Goal: Navigation & Orientation: Find specific page/section

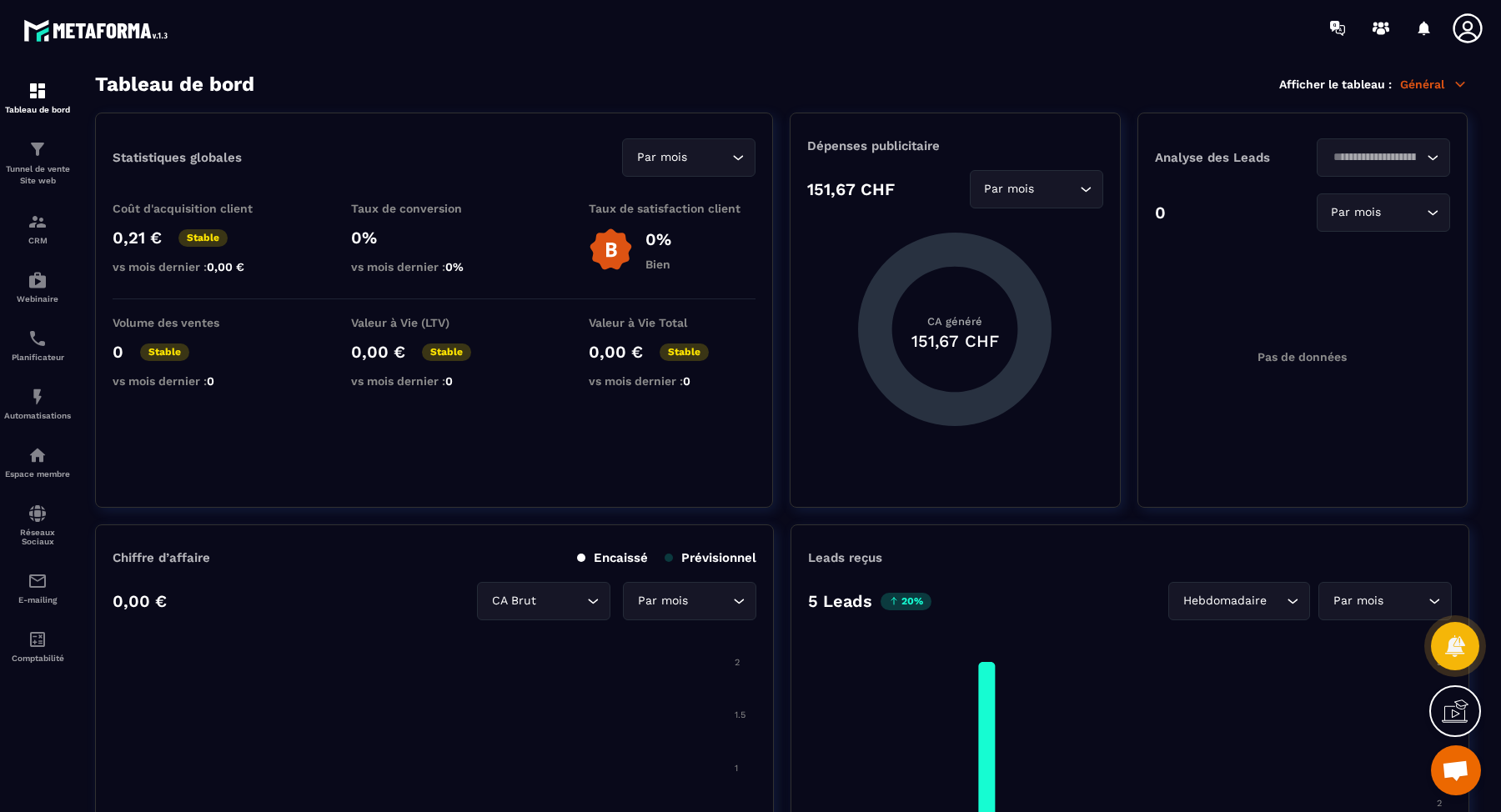
click at [784, 378] on section "Statistiques globales Par mois Loading... Coût d'acquisition client 0,21 € Stab…" at bounding box center [782, 309] width 1373 height 395
click at [1462, 26] on icon at bounding box center [1468, 28] width 33 height 33
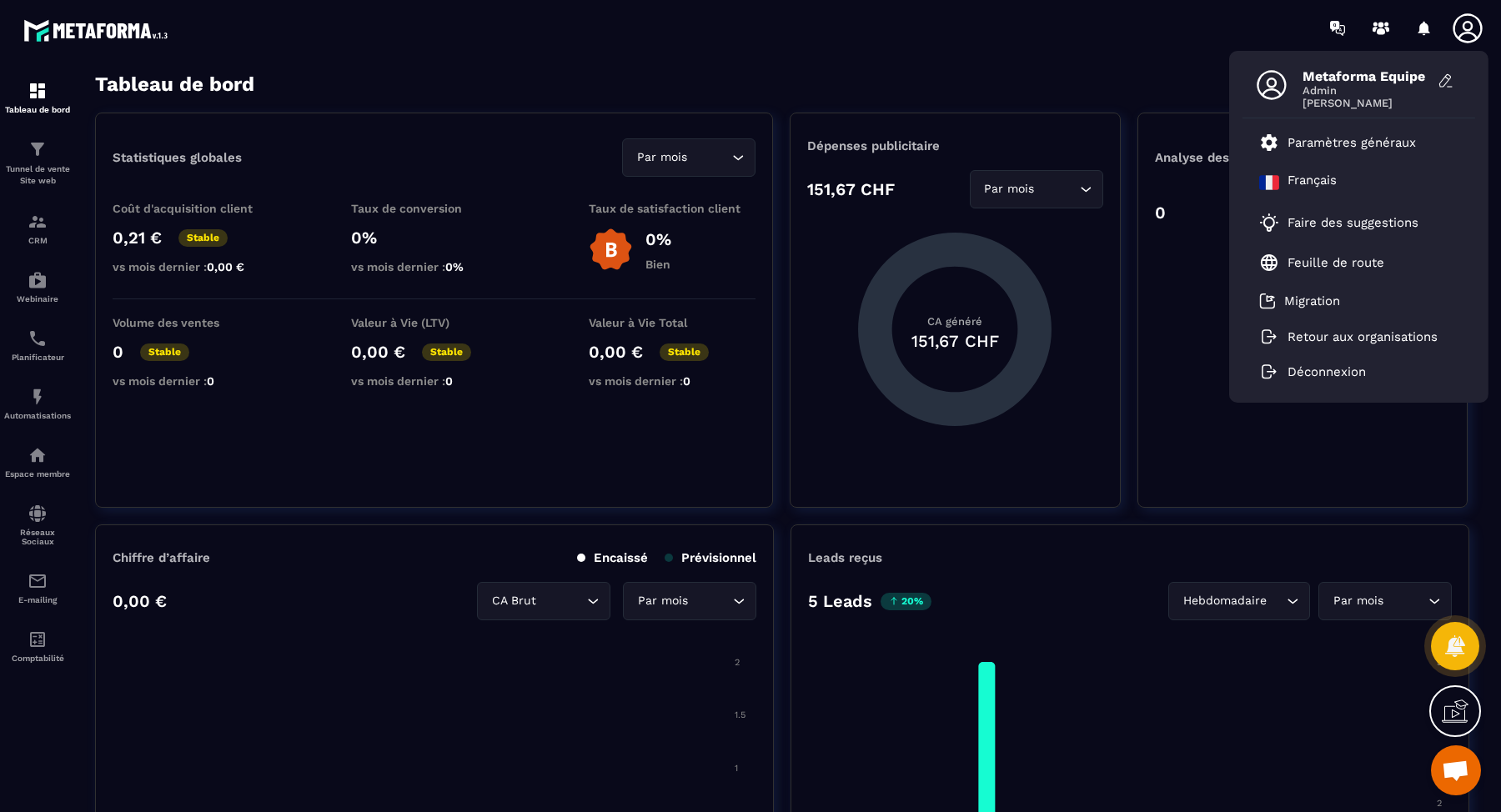
click at [1014, 92] on div "Tableau de bord Afficher le tableau : Général" at bounding box center [782, 84] width 1373 height 24
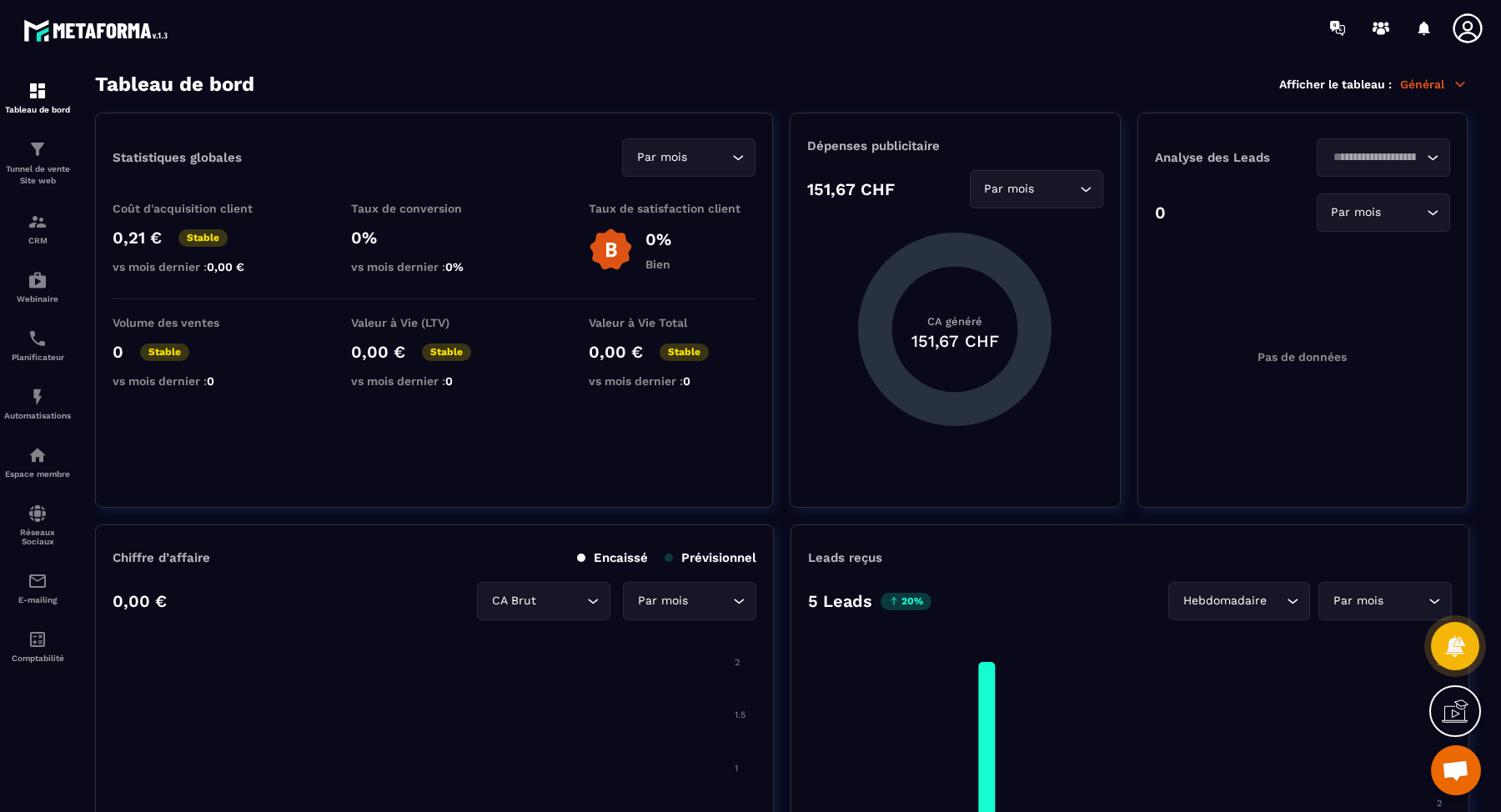
click at [1461, 30] on icon at bounding box center [1468, 28] width 33 height 33
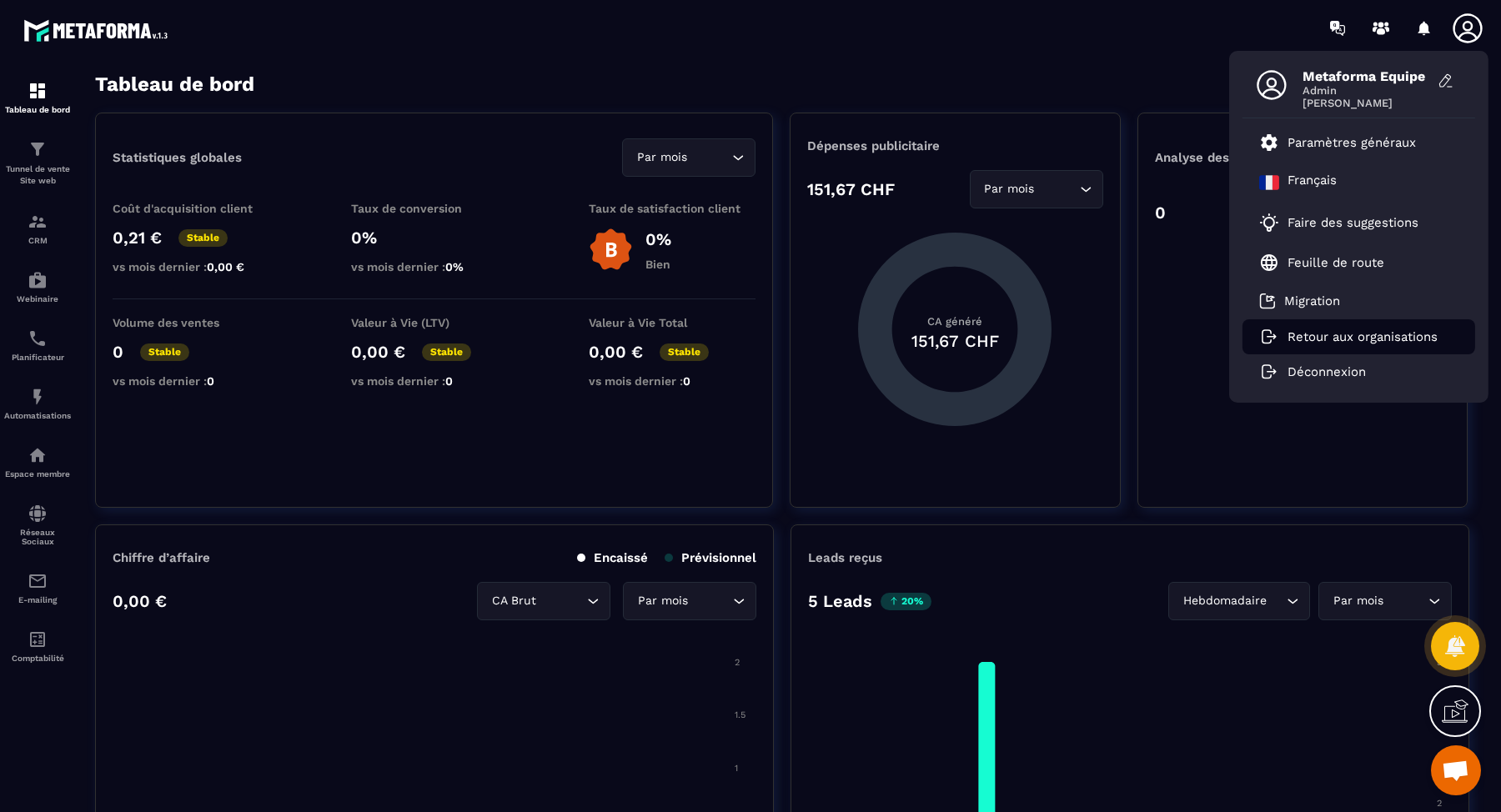
click at [1359, 330] on p "Retour aux organisations" at bounding box center [1363, 337] width 150 height 15
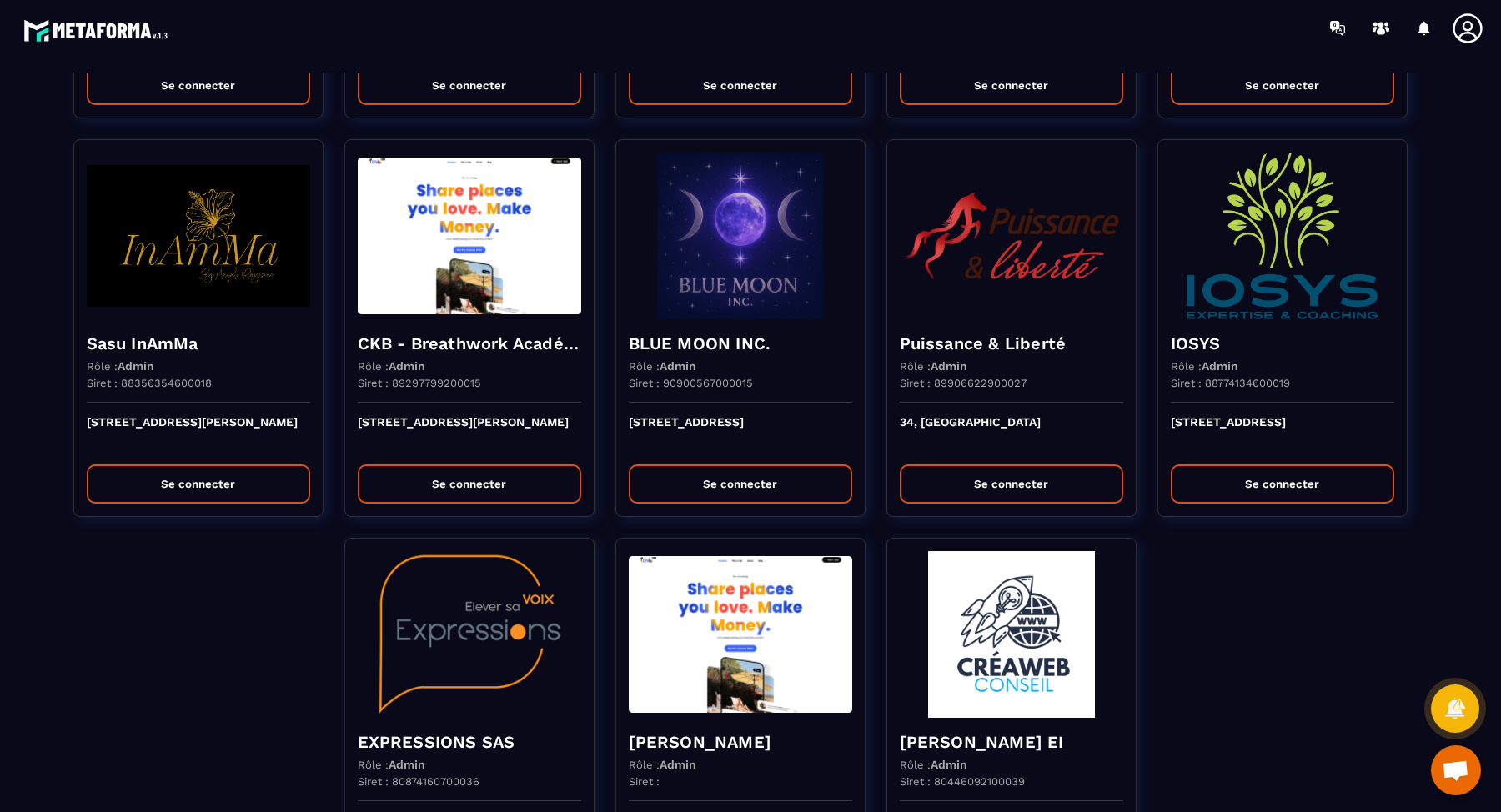
scroll to position [4121, 0]
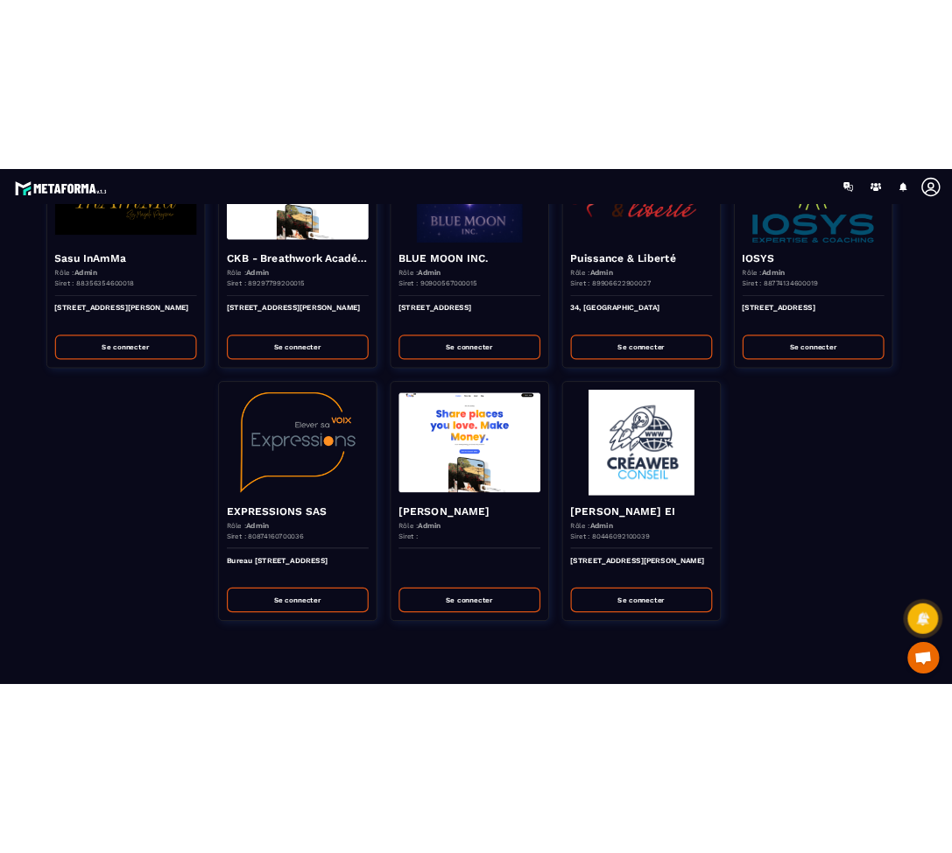
scroll to position [6838, 0]
